Goal: Transaction & Acquisition: Download file/media

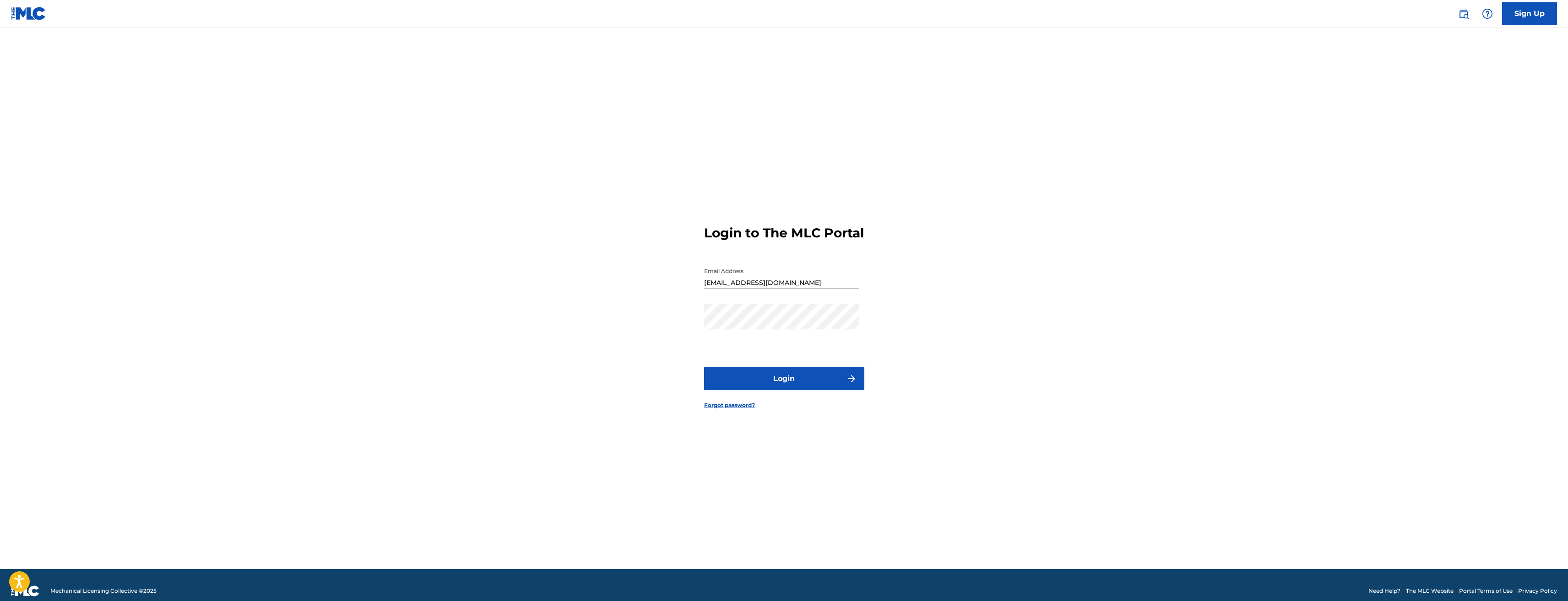
click at [826, 389] on button "Login" at bounding box center [784, 379] width 160 height 23
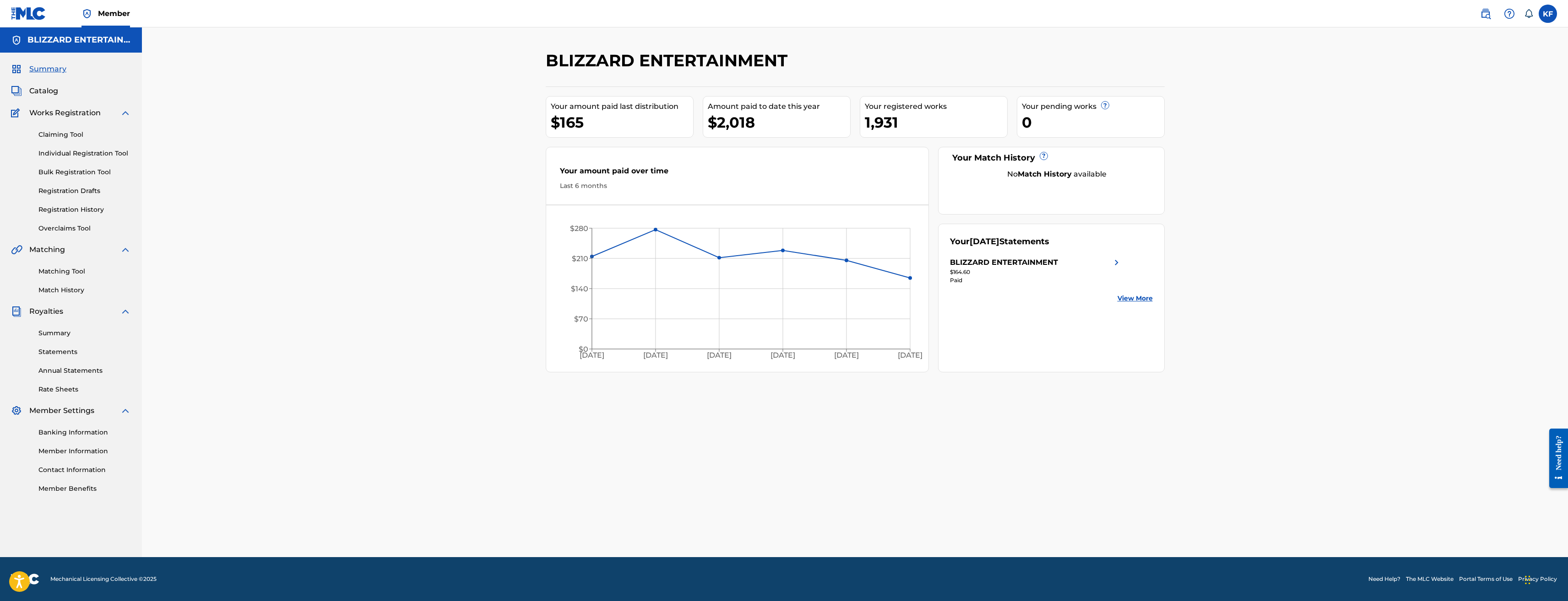
click at [70, 352] on link "Statements" at bounding box center [85, 352] width 93 height 10
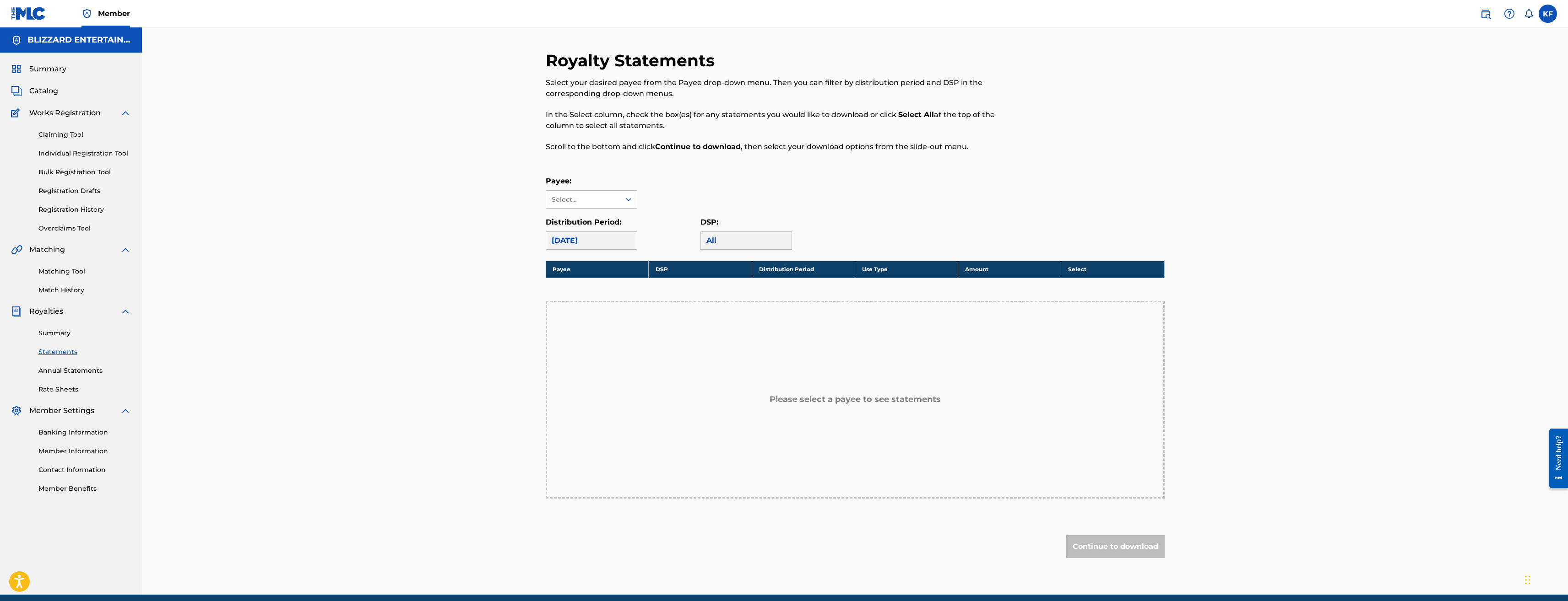
click at [628, 200] on icon at bounding box center [628, 199] width 9 height 9
click at [604, 223] on div "BLIZZARD ENTERTAINMENT" at bounding box center [591, 226] width 91 height 34
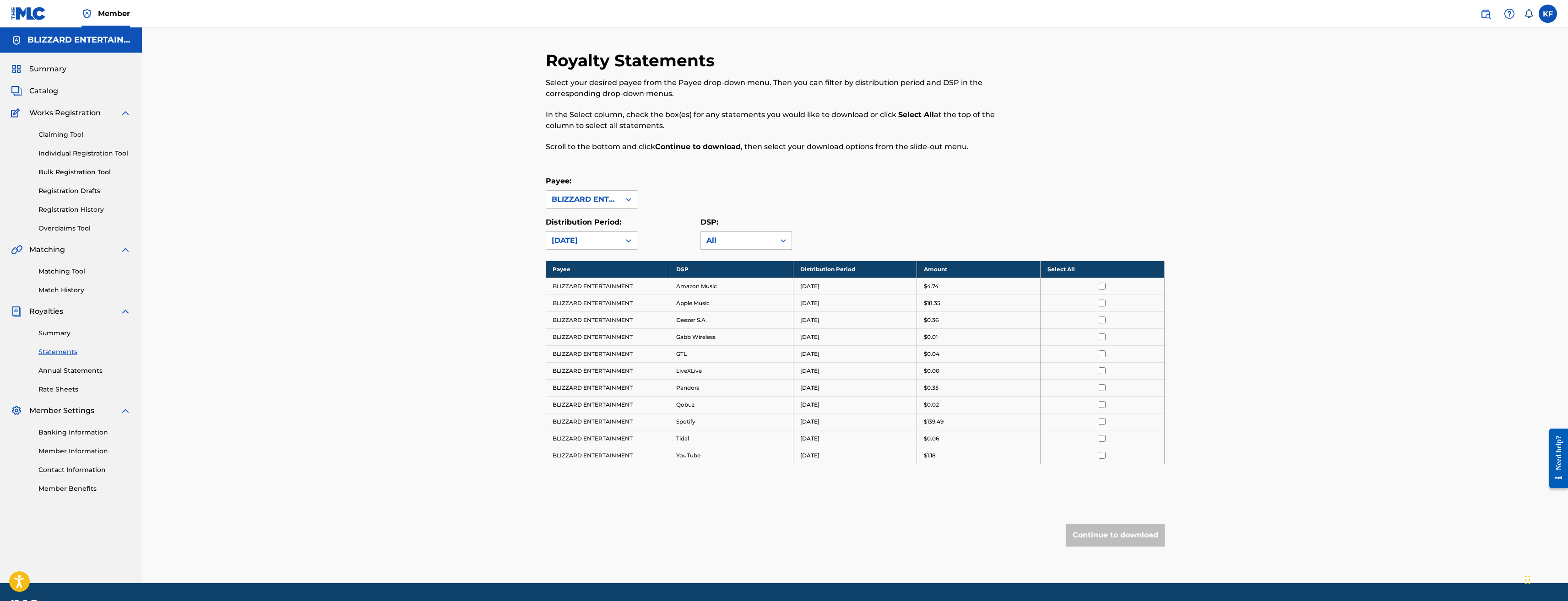
click at [57, 332] on link "Summary" at bounding box center [85, 333] width 93 height 10
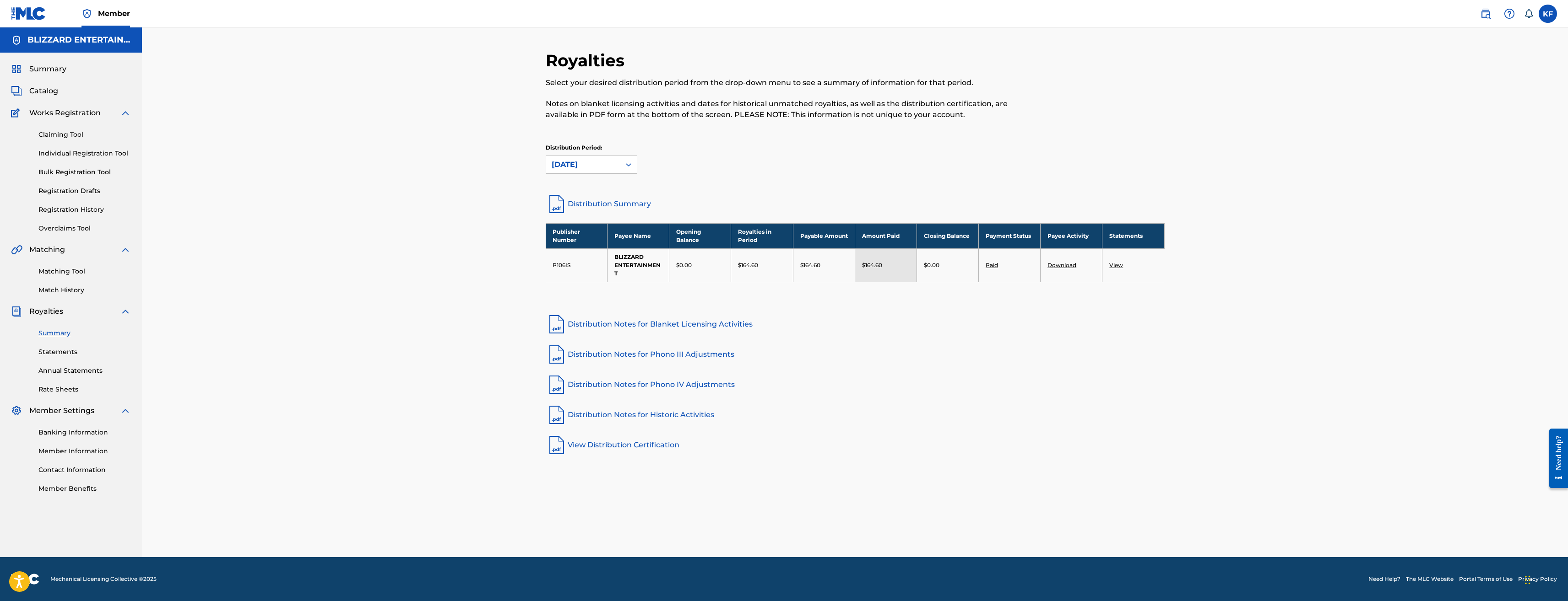
click at [1068, 265] on link "Download" at bounding box center [1062, 265] width 29 height 7
click at [1147, 47] on div "Royalties Select your desired distribution period from the drop-down menu to se…" at bounding box center [855, 292] width 1426 height 530
click at [1054, 264] on link "Download" at bounding box center [1062, 265] width 29 height 7
